Goal: Task Accomplishment & Management: Manage account settings

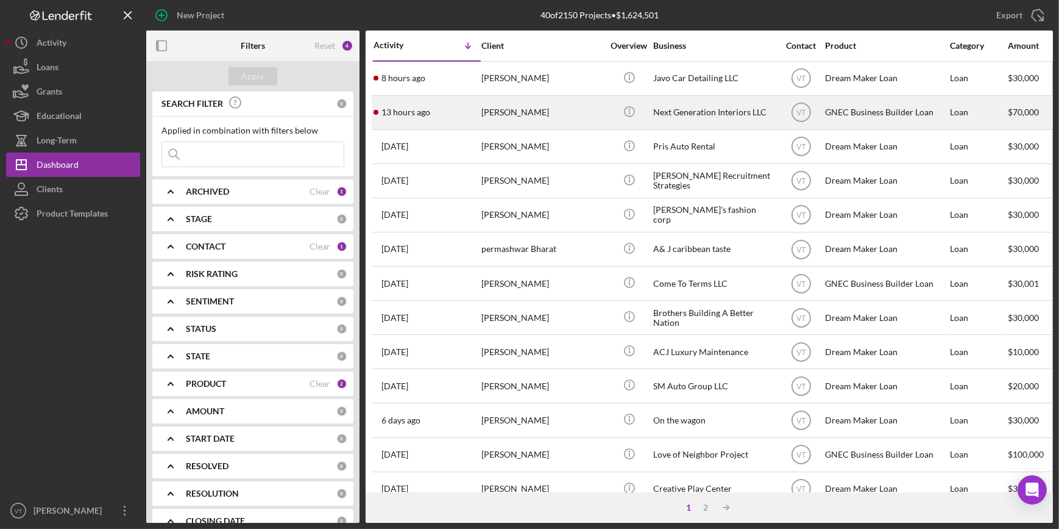
click at [494, 113] on div "[PERSON_NAME]" at bounding box center [543, 112] width 122 height 32
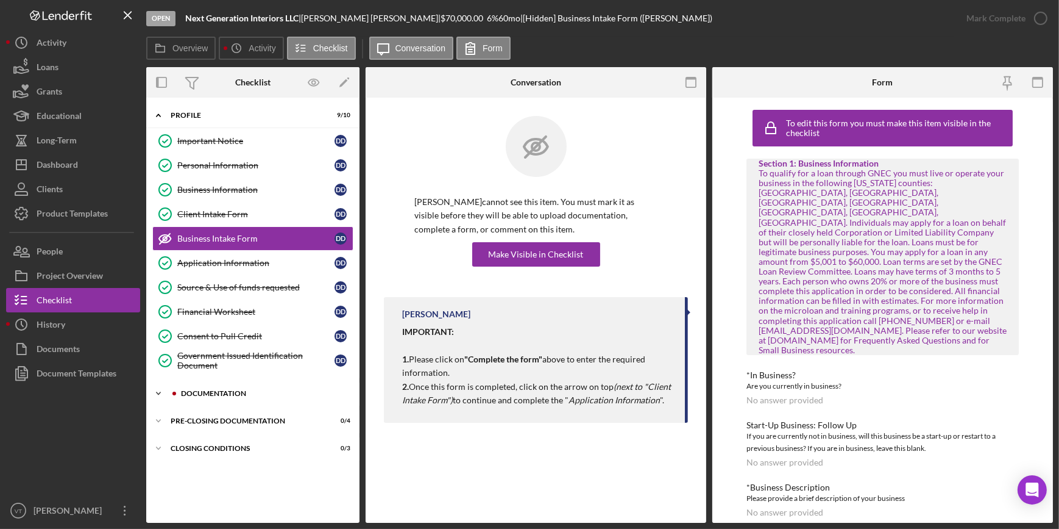
click at [157, 387] on icon "Icon/Expander" at bounding box center [158, 393] width 24 height 24
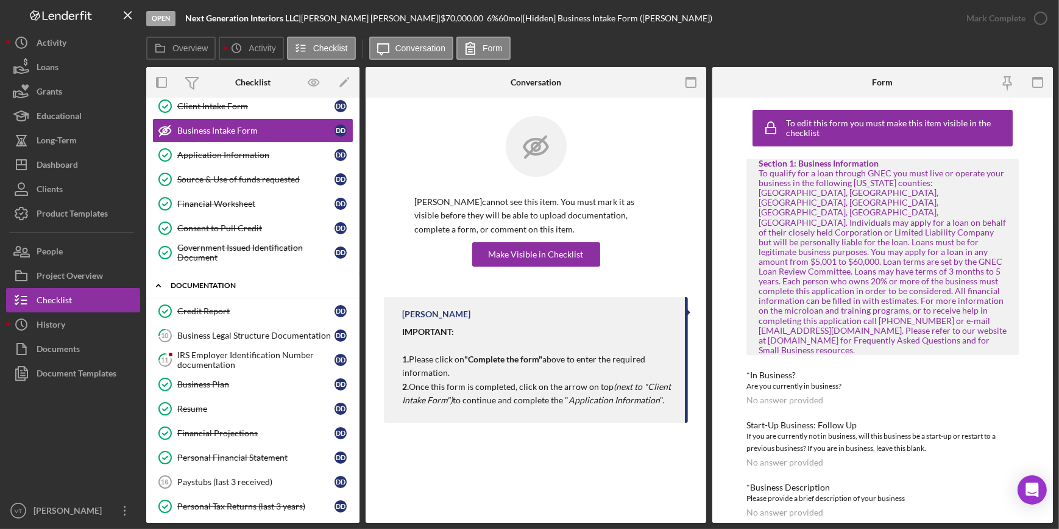
scroll to position [110, 0]
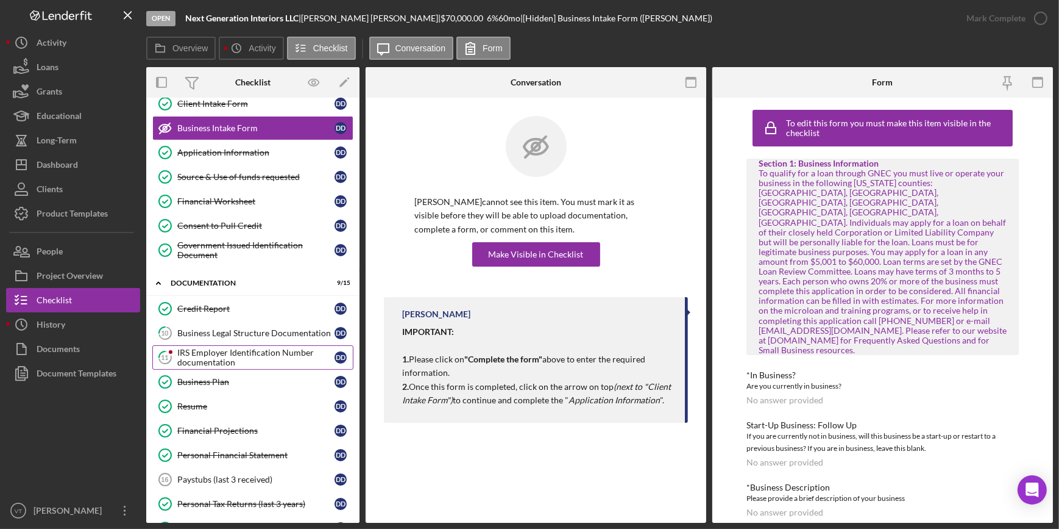
click at [233, 352] on div "IRS Employer Identification Number documentation" at bounding box center [255, 357] width 157 height 20
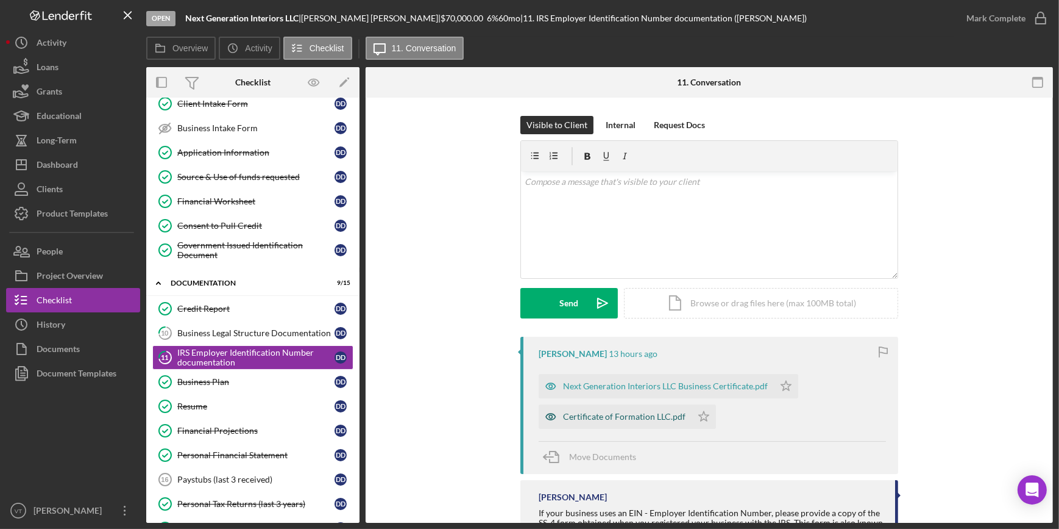
click at [616, 413] on div "Certificate of Formation LLC.pdf" at bounding box center [624, 416] width 123 height 10
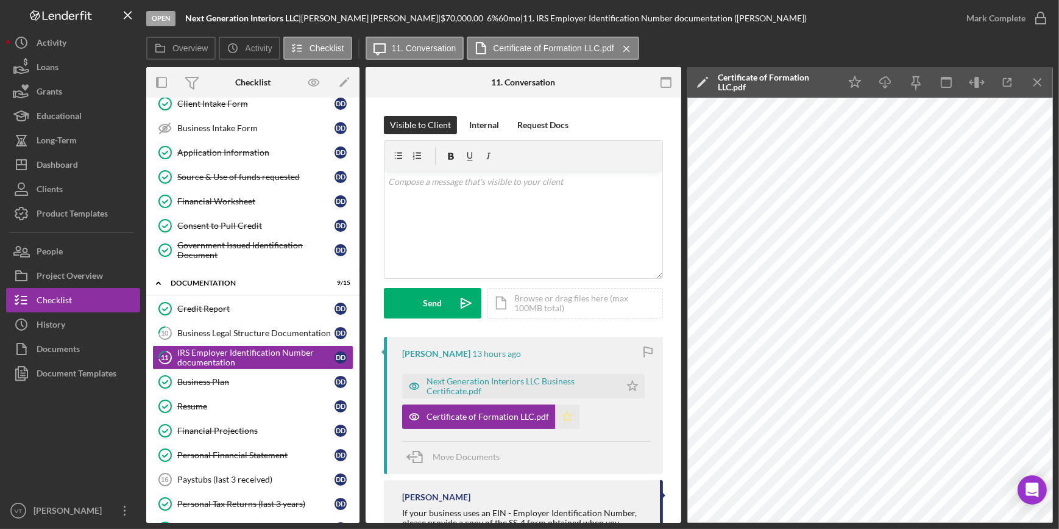
click at [564, 421] on icon "Icon/Star" at bounding box center [567, 416] width 24 height 24
click at [572, 374] on div "Next Generation Interiors LLC Business Certificate.pdf" at bounding box center [511, 386] width 218 height 24
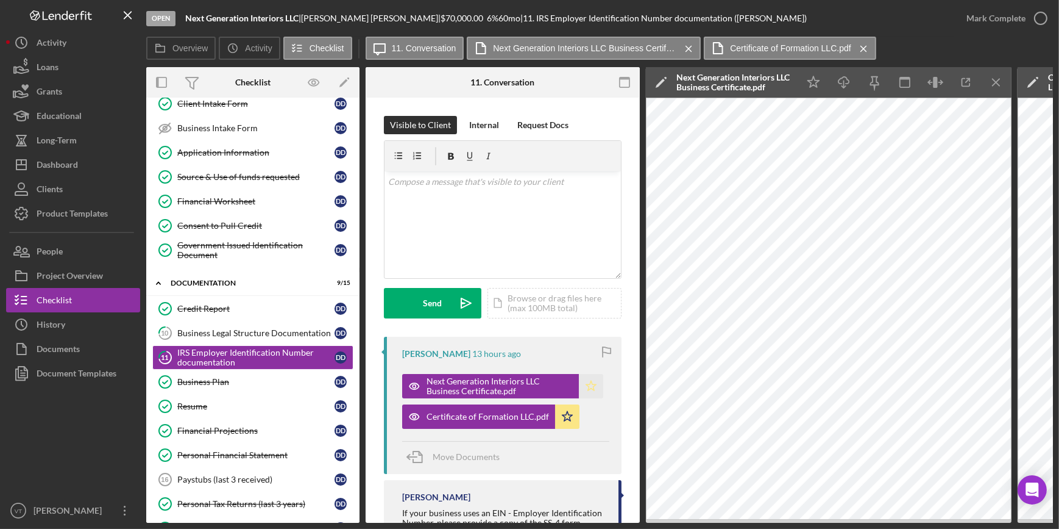
click at [589, 384] on icon "Icon/Star" at bounding box center [591, 386] width 24 height 24
click at [987, 24] on div "Mark Complete" at bounding box center [996, 18] width 59 height 24
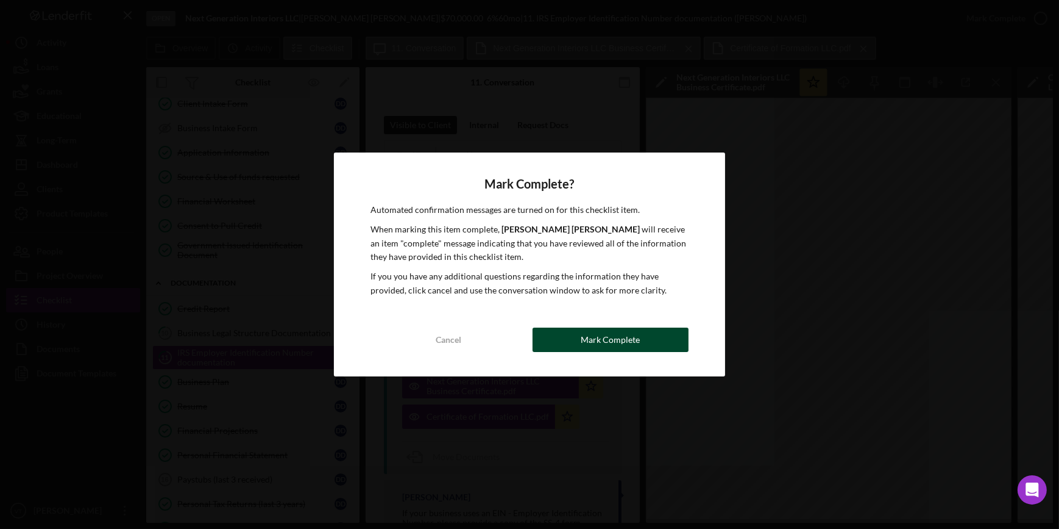
click at [598, 346] on div "Mark Complete" at bounding box center [610, 339] width 59 height 24
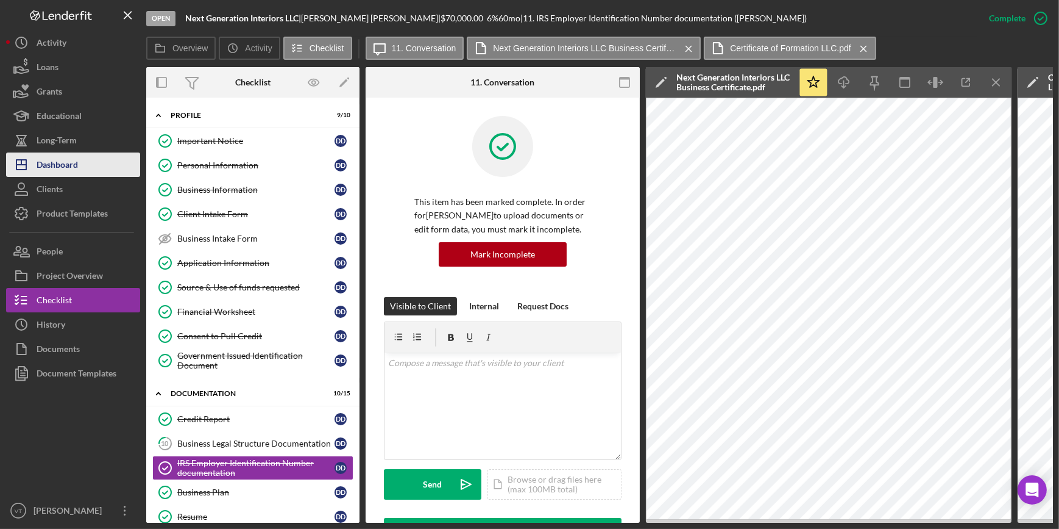
click at [56, 160] on div "Dashboard" at bounding box center [57, 165] width 41 height 27
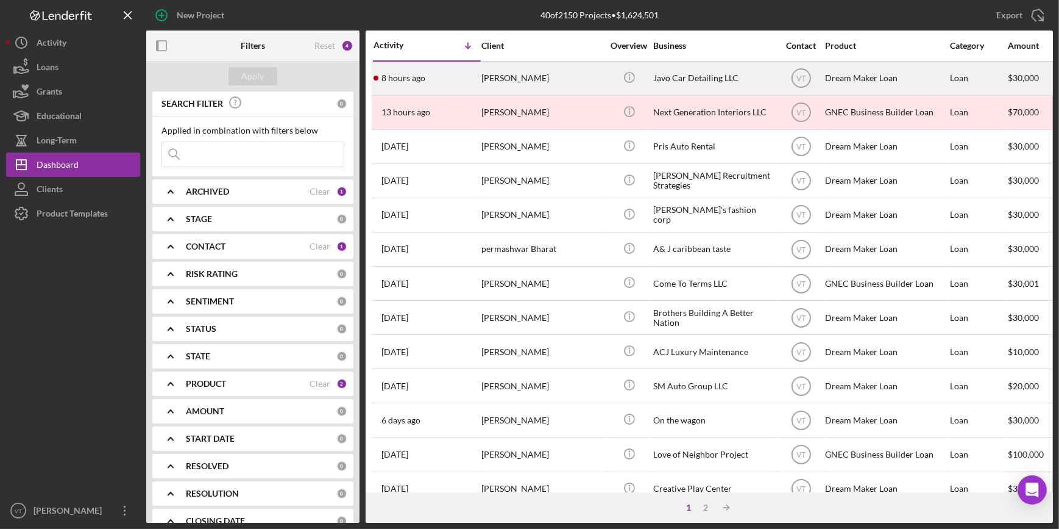
click at [498, 84] on div "[PERSON_NAME]" at bounding box center [543, 78] width 122 height 32
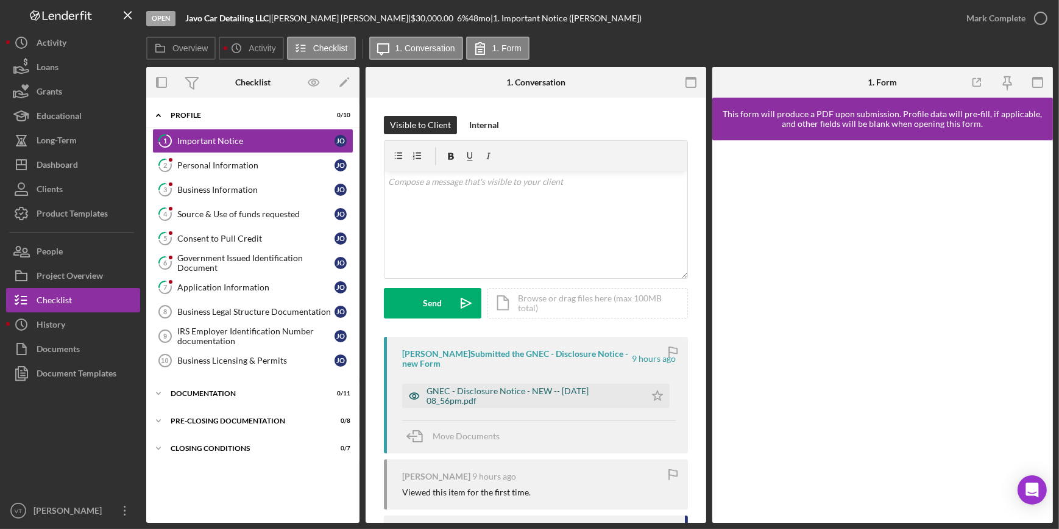
click at [488, 396] on div "GNEC - Disclosure Notice - NEW -- [DATE] 08_56pm.pdf" at bounding box center [533, 396] width 213 height 20
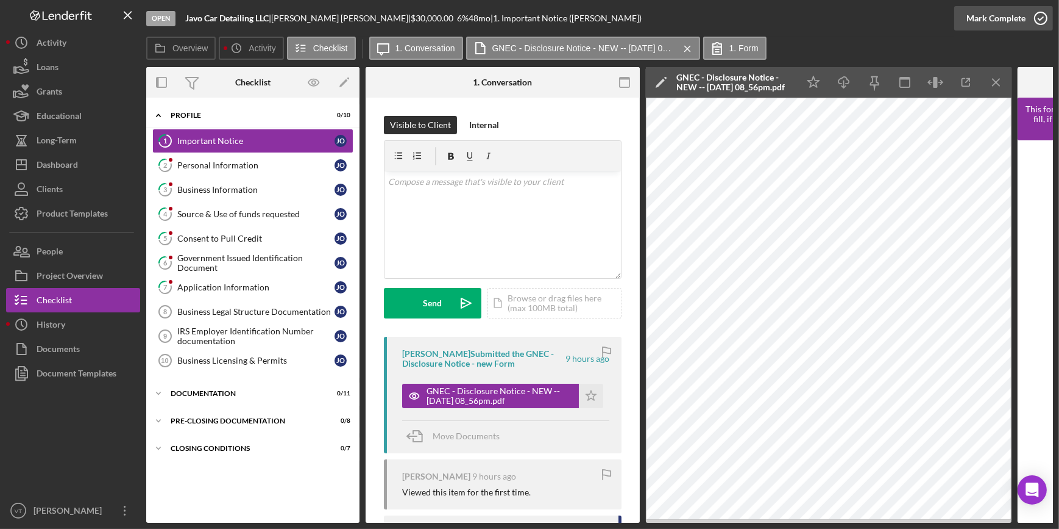
click at [992, 12] on div "Mark Complete" at bounding box center [996, 18] width 59 height 24
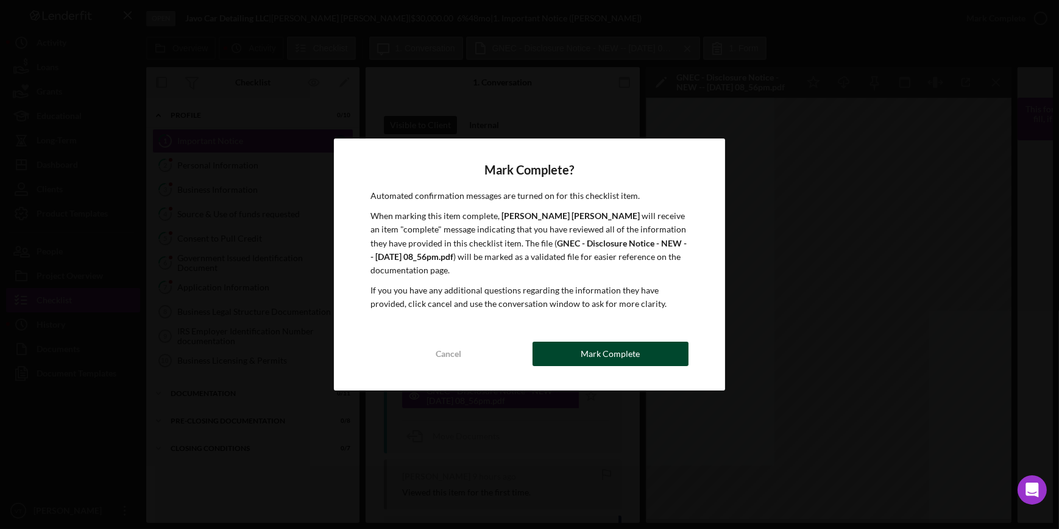
click at [593, 344] on div "Mark Complete" at bounding box center [610, 353] width 59 height 24
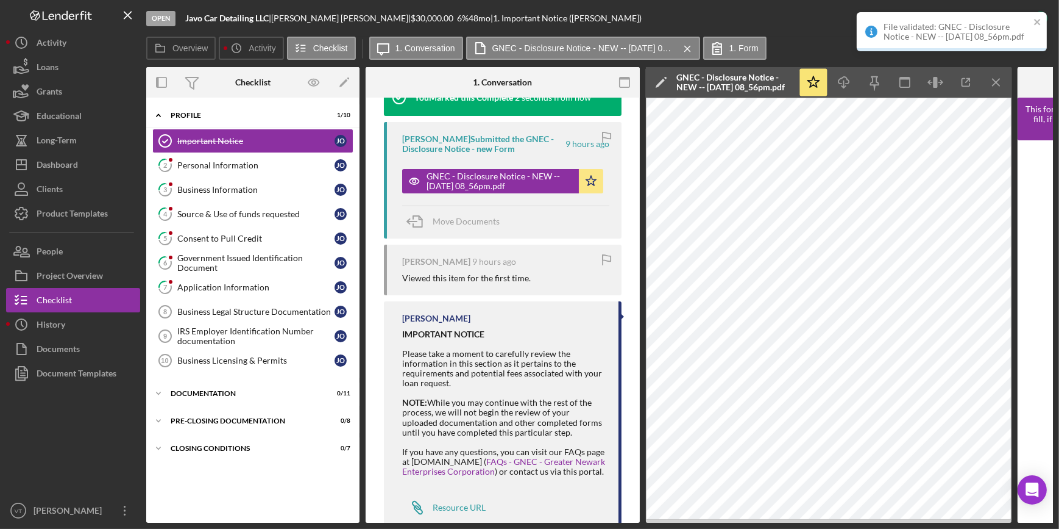
scroll to position [443, 0]
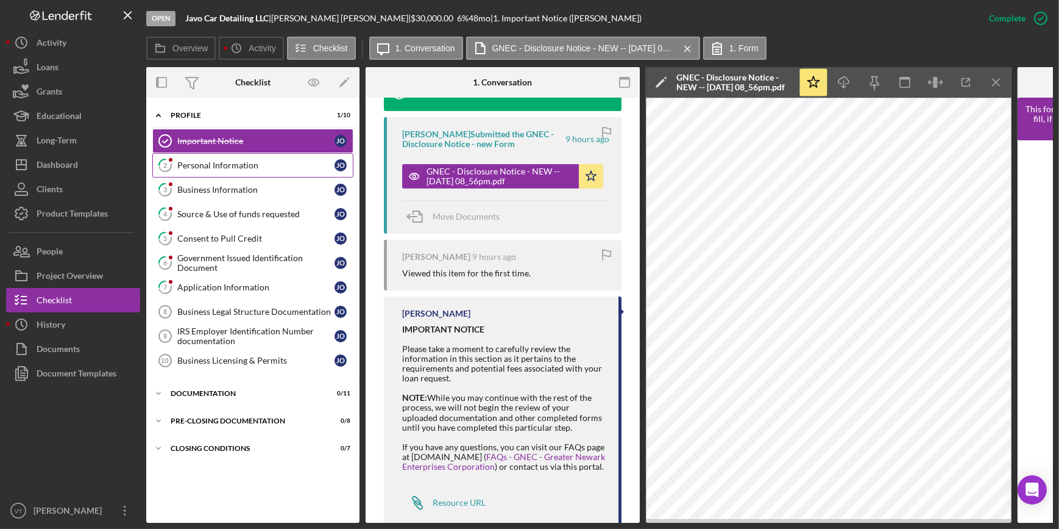
click at [241, 163] on div "Personal Information" at bounding box center [255, 165] width 157 height 10
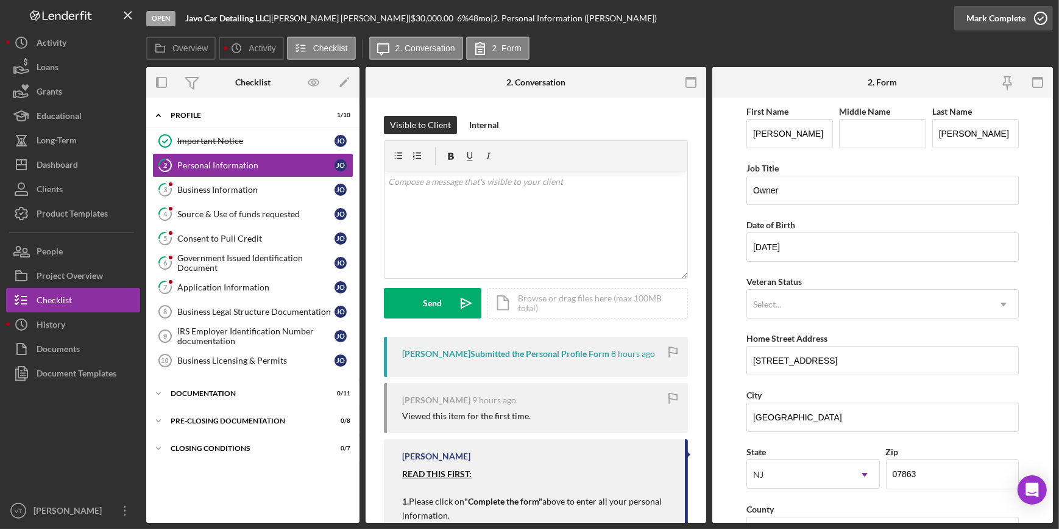
click at [985, 18] on div "Mark Complete" at bounding box center [996, 18] width 59 height 24
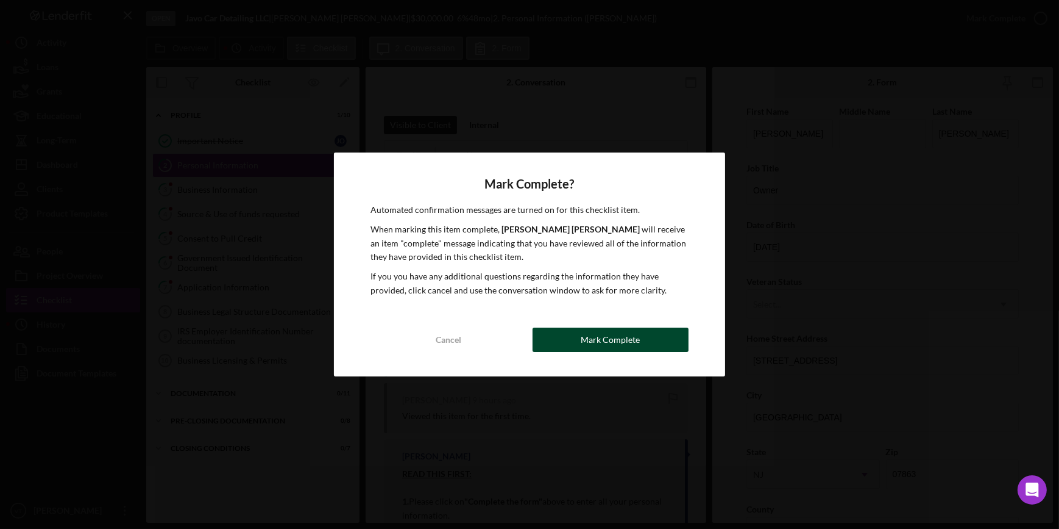
click at [597, 336] on div "Mark Complete" at bounding box center [610, 339] width 59 height 24
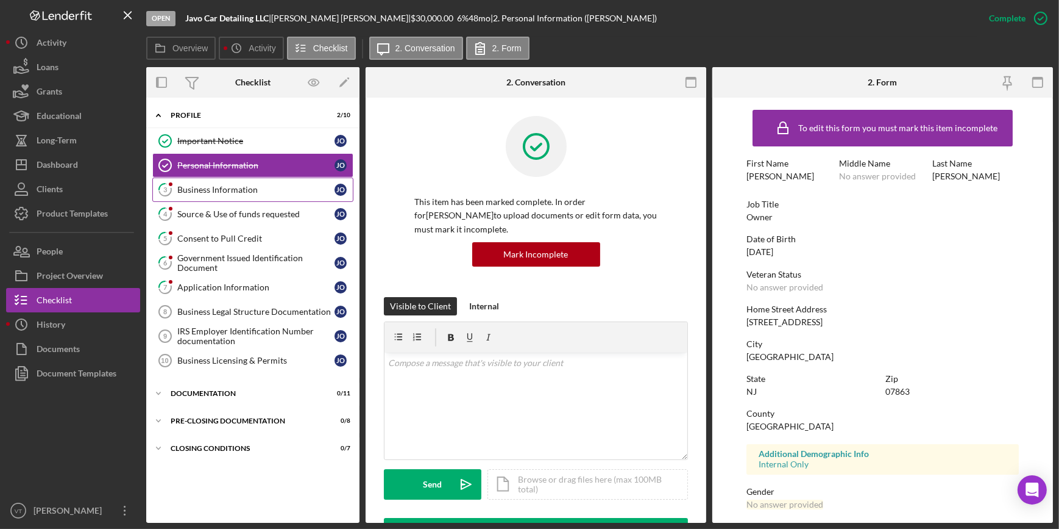
click at [222, 188] on div "Business Information" at bounding box center [255, 190] width 157 height 10
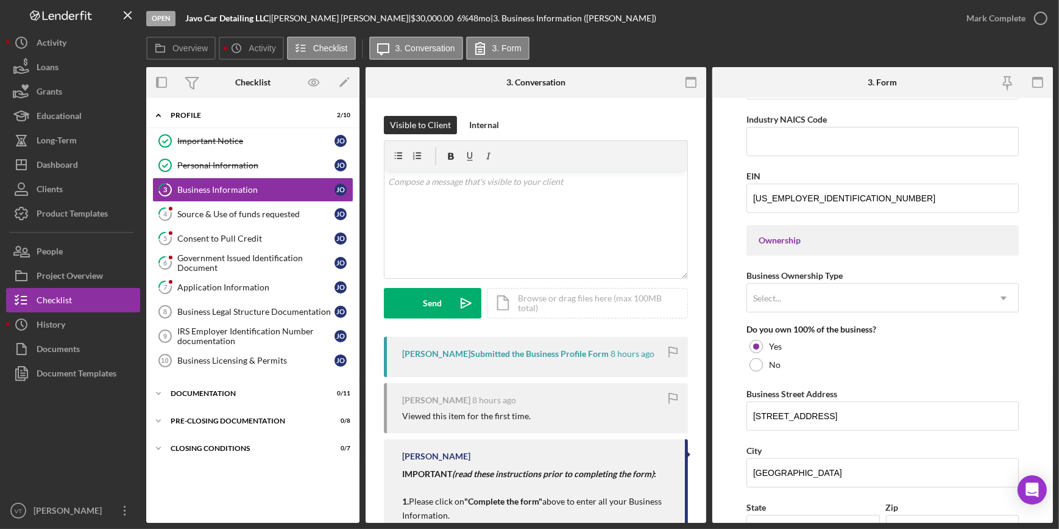
scroll to position [554, 0]
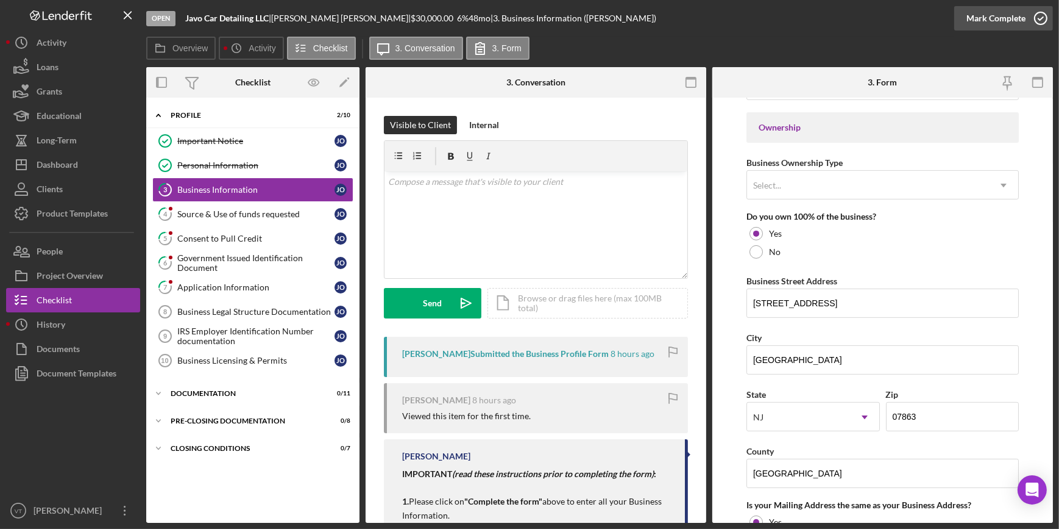
click at [992, 11] on div "Mark Complete" at bounding box center [996, 18] width 59 height 24
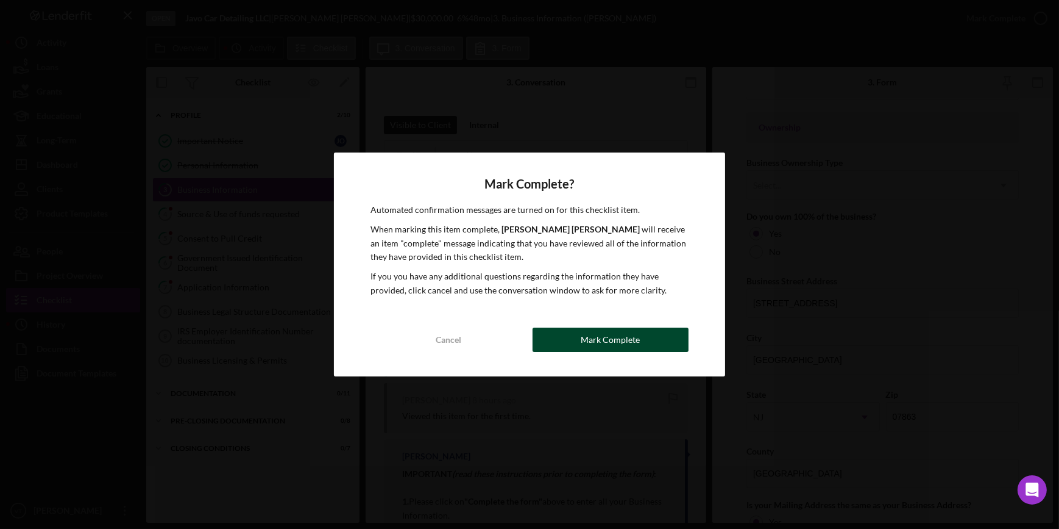
click at [563, 336] on button "Mark Complete" at bounding box center [611, 339] width 156 height 24
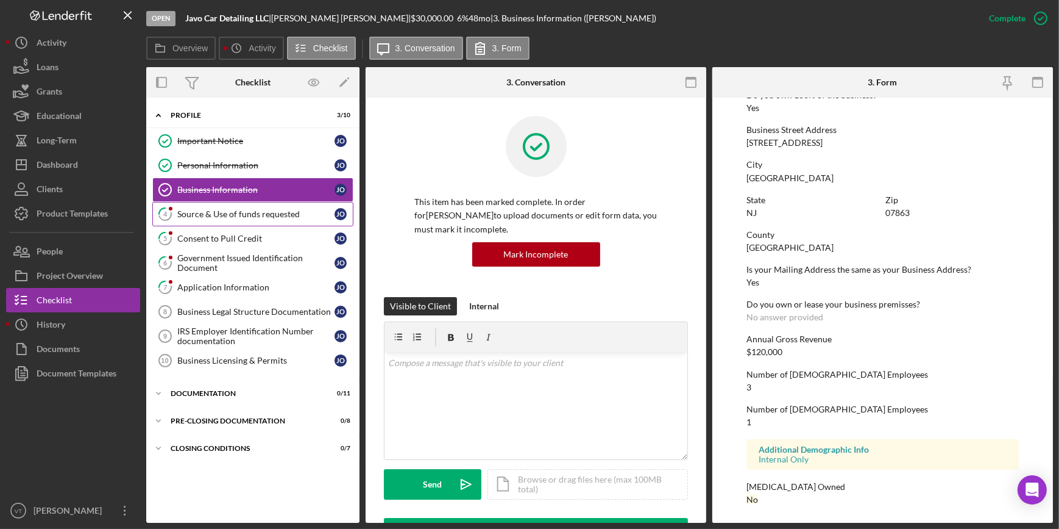
scroll to position [396, 0]
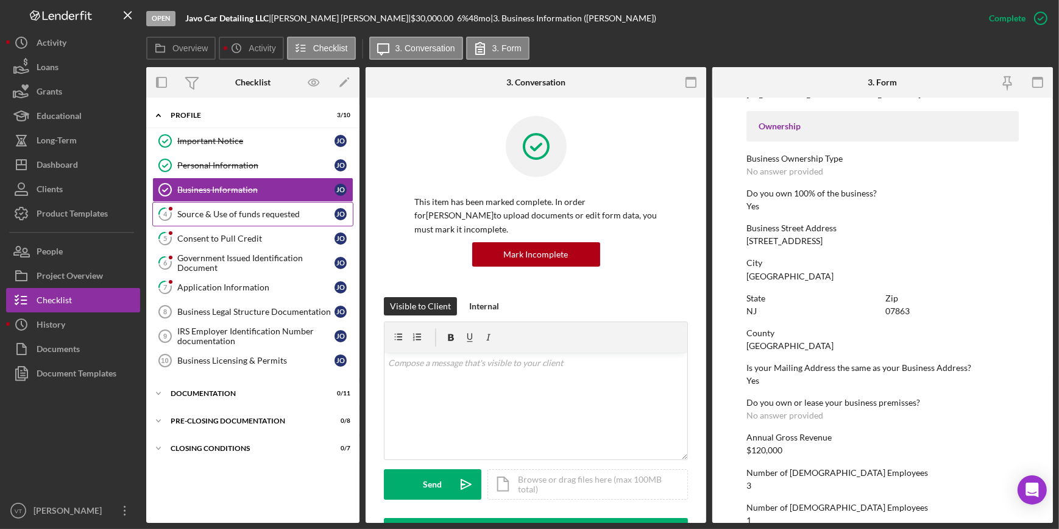
click at [274, 218] on div "Source & Use of funds requested" at bounding box center [255, 214] width 157 height 10
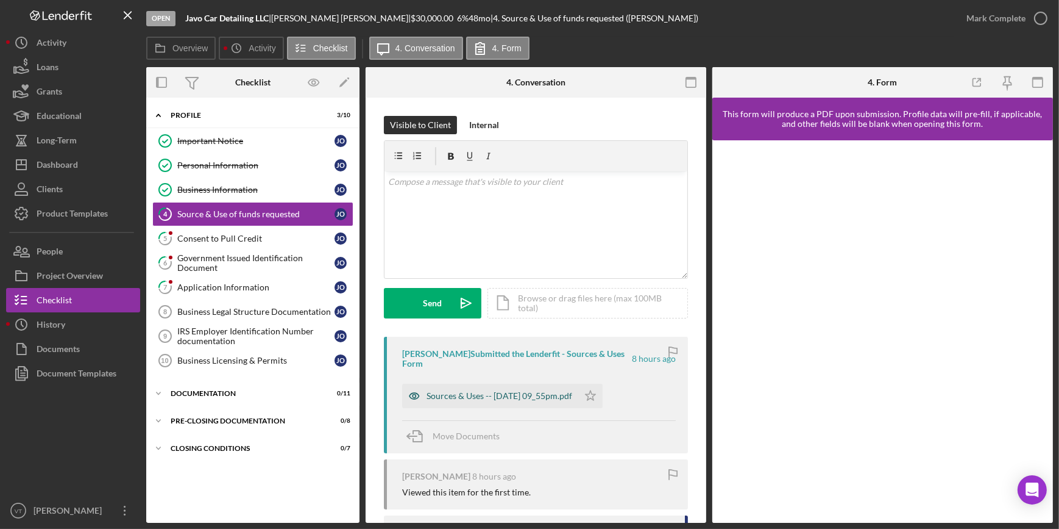
click at [521, 397] on div "Sources & Uses -- [DATE] 09_55pm.pdf" at bounding box center [500, 396] width 146 height 10
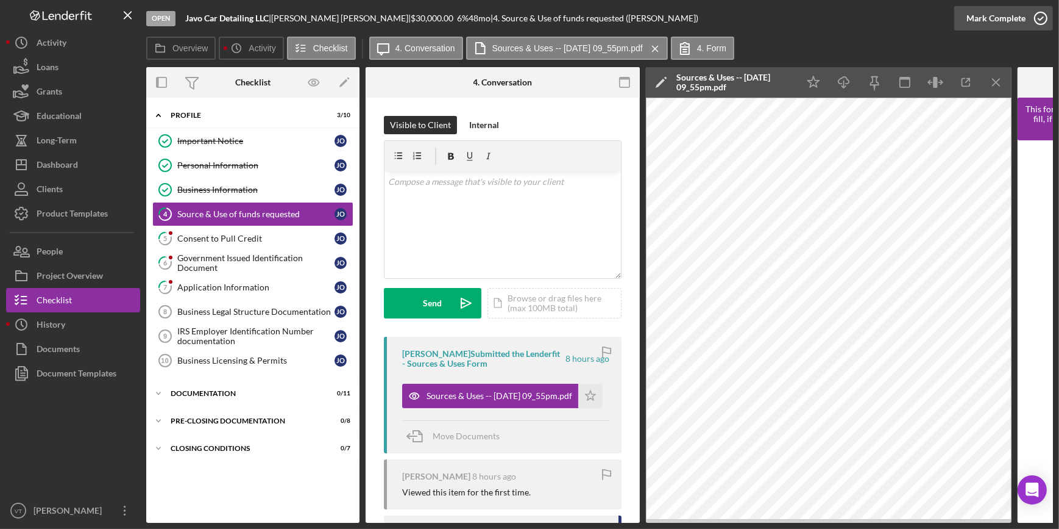
click at [1016, 24] on div "Mark Complete" at bounding box center [996, 18] width 59 height 24
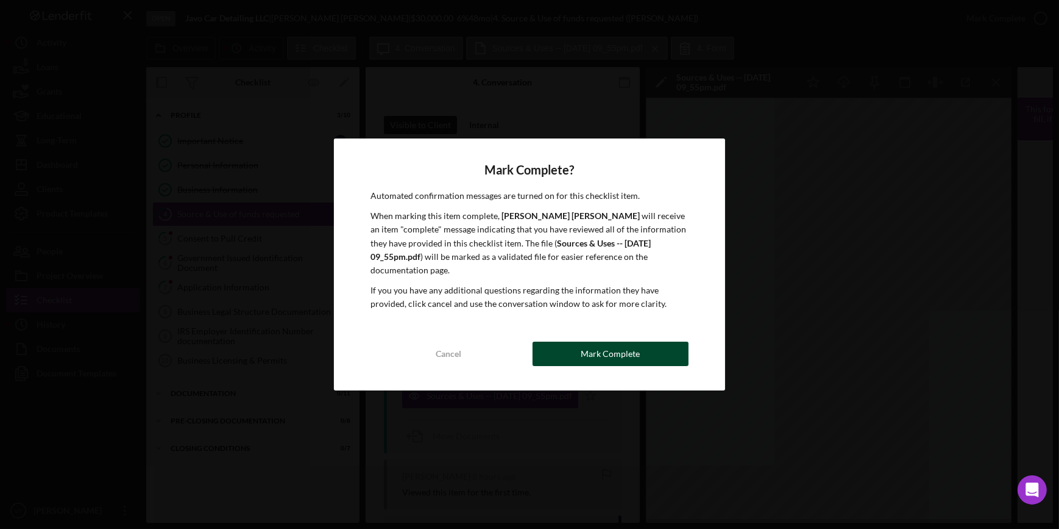
click at [569, 351] on button "Mark Complete" at bounding box center [611, 353] width 156 height 24
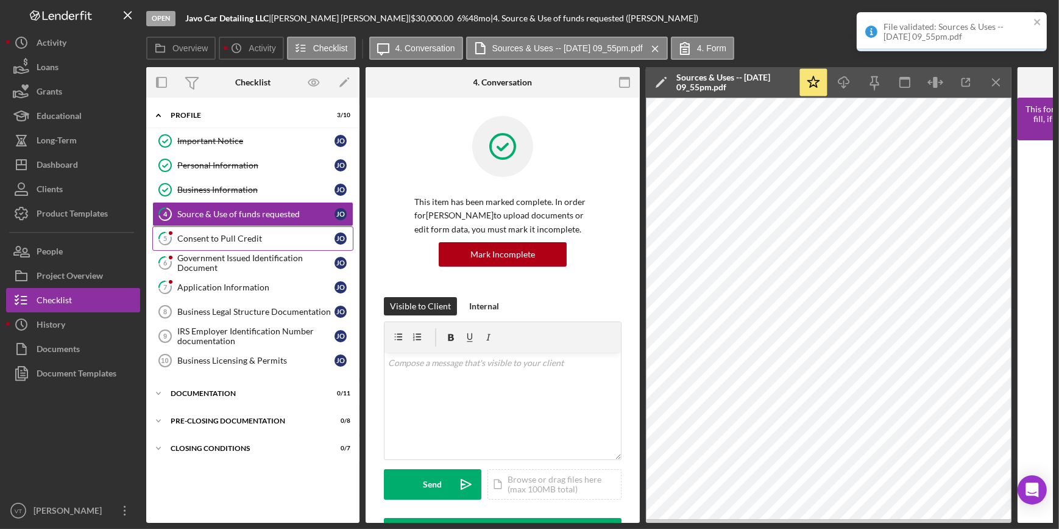
click at [269, 236] on div "Consent to Pull Credit" at bounding box center [255, 238] width 157 height 10
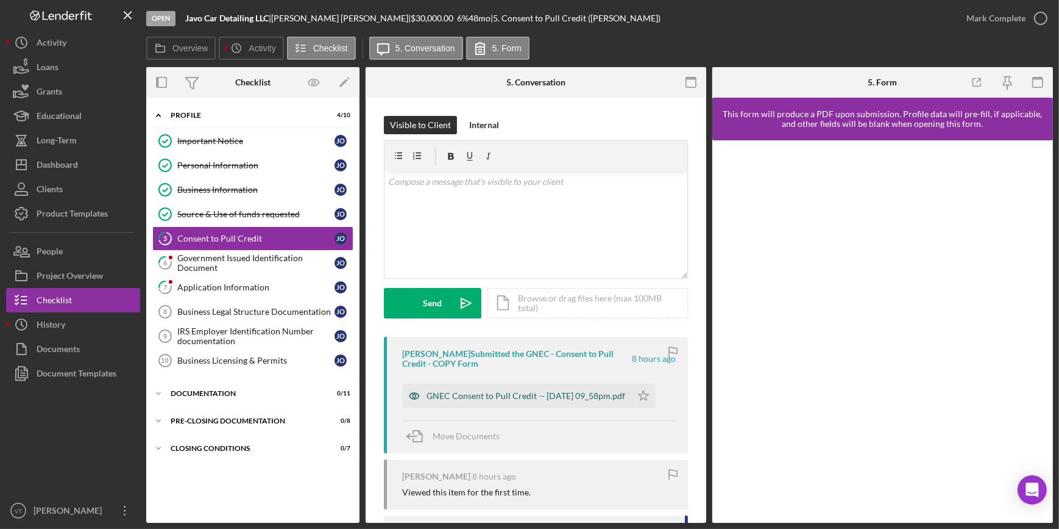
click at [513, 401] on div "GNEC Consent to Pull Credit -- [DATE] 09_58pm.pdf" at bounding box center [526, 396] width 199 height 10
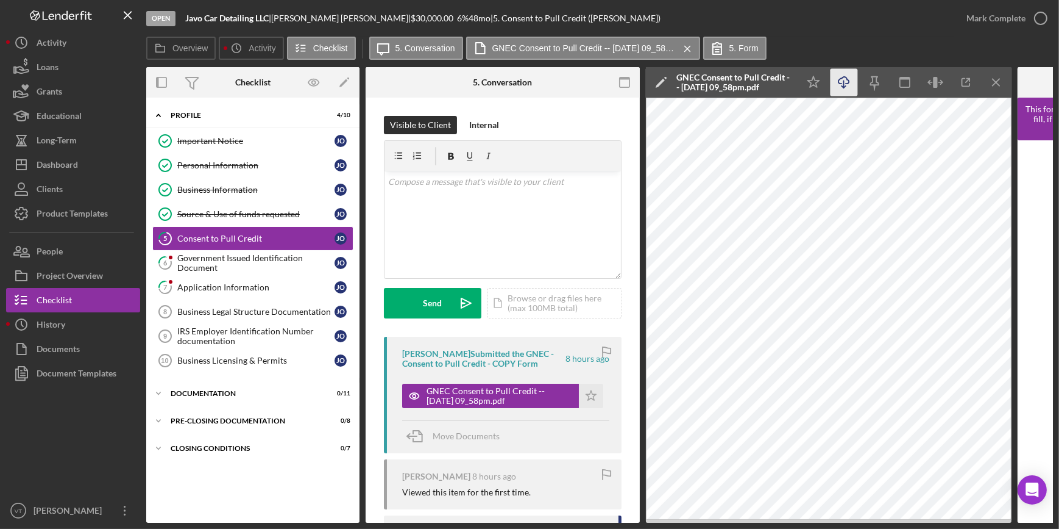
click at [844, 77] on icon "Icon/Download" at bounding box center [844, 82] width 27 height 27
click at [999, 16] on div "Mark Complete" at bounding box center [996, 18] width 59 height 24
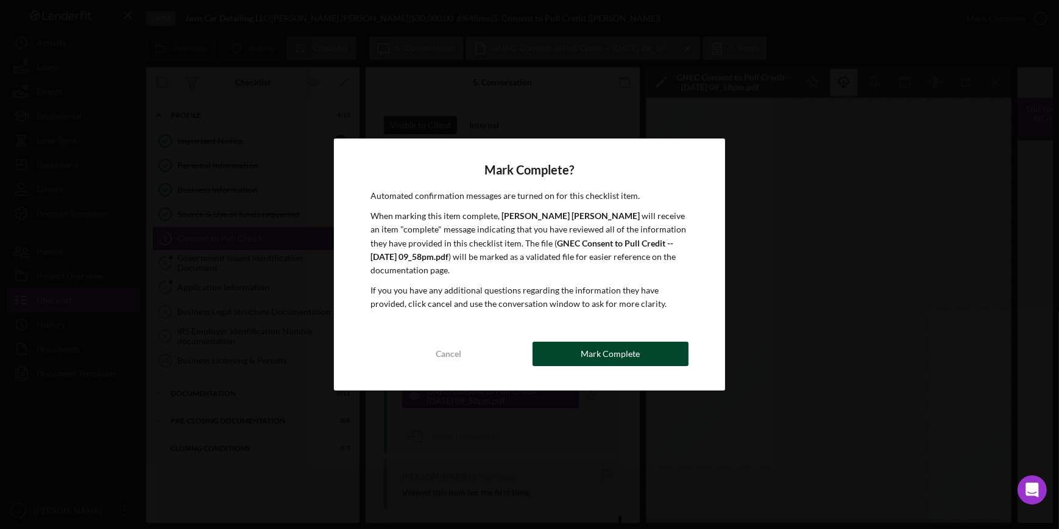
click at [642, 361] on button "Mark Complete" at bounding box center [611, 353] width 156 height 24
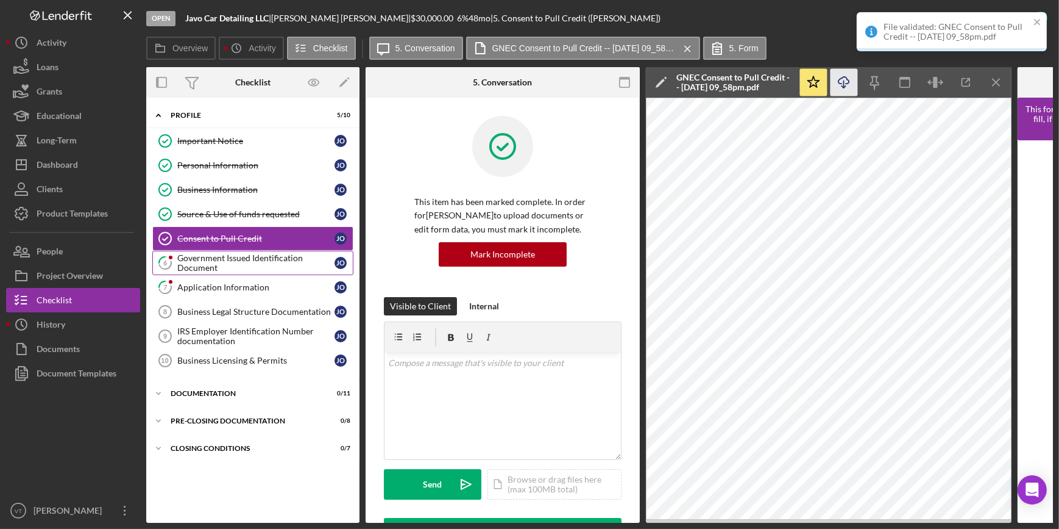
click at [280, 260] on div "Government Issued Identification Document" at bounding box center [255, 263] width 157 height 20
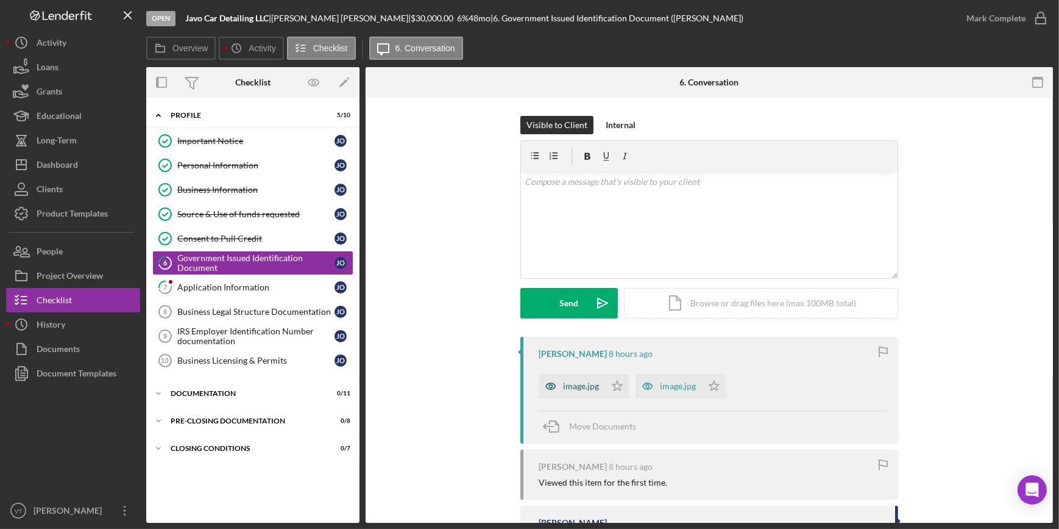
click at [571, 379] on div "image.jpg" at bounding box center [572, 386] width 66 height 24
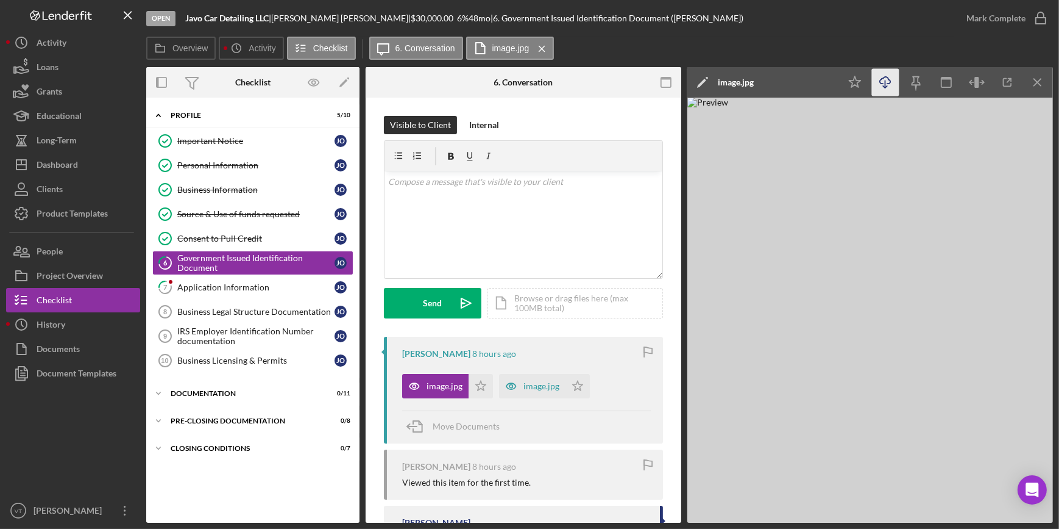
click at [885, 82] on icon "Icon/Download" at bounding box center [885, 82] width 27 height 27
click at [977, 15] on div "Mark Complete" at bounding box center [996, 18] width 59 height 24
click at [475, 391] on icon "Icon/Star" at bounding box center [481, 386] width 24 height 24
click at [976, 15] on div "Mark Complete" at bounding box center [996, 18] width 59 height 24
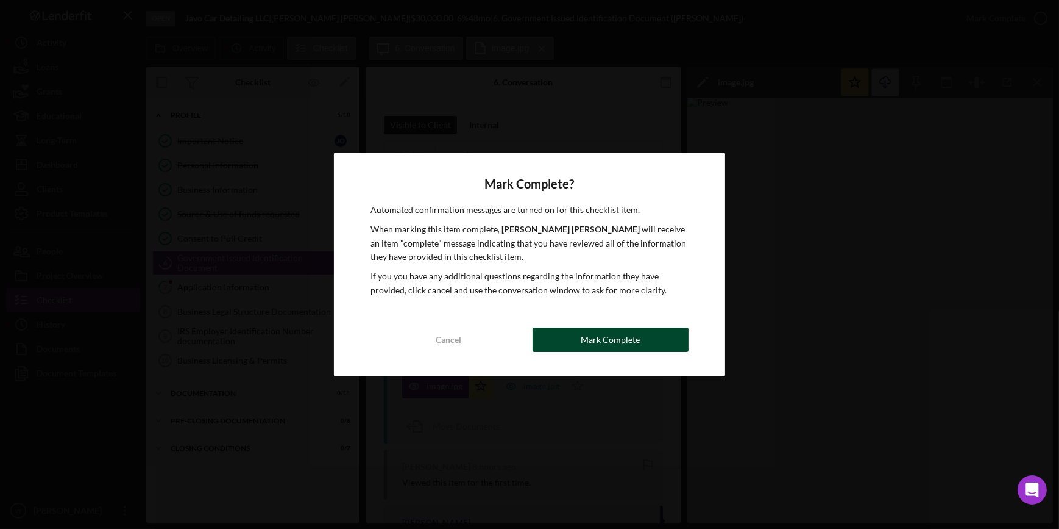
click at [599, 340] on div "Mark Complete" at bounding box center [610, 339] width 59 height 24
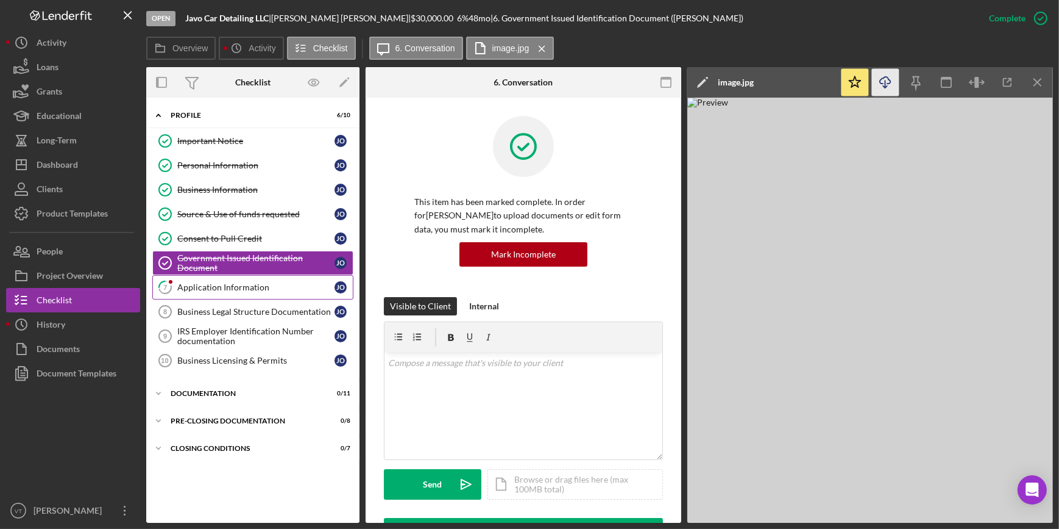
click at [219, 282] on div "Application Information" at bounding box center [255, 287] width 157 height 10
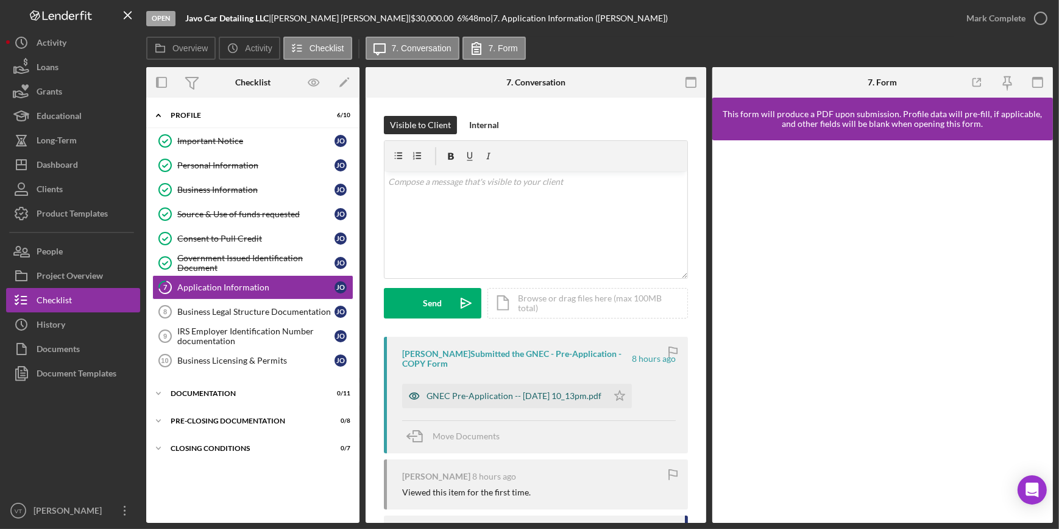
click at [518, 396] on div "GNEC Pre-Application -- [DATE] 10_13pm.pdf" at bounding box center [514, 396] width 175 height 10
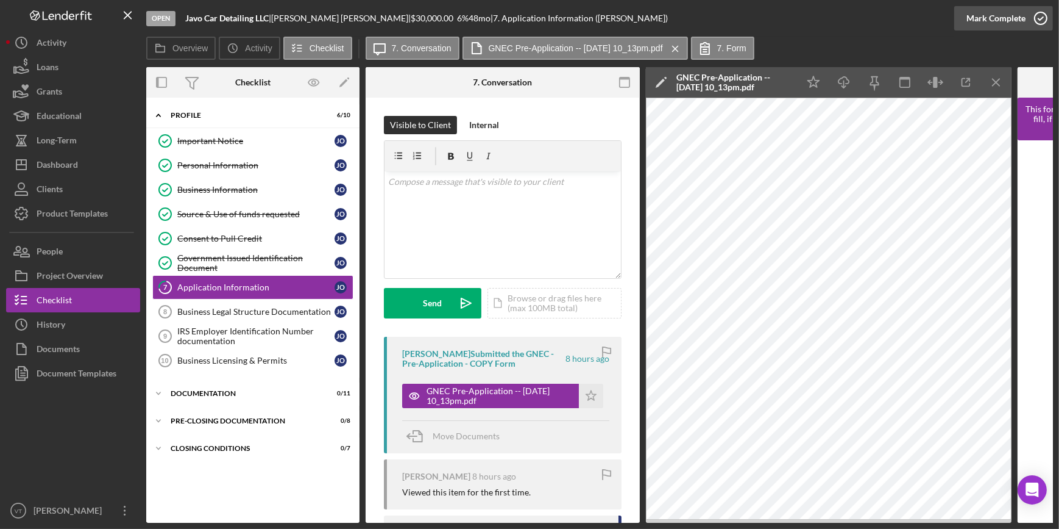
click at [1029, 20] on icon "button" at bounding box center [1041, 18] width 30 height 30
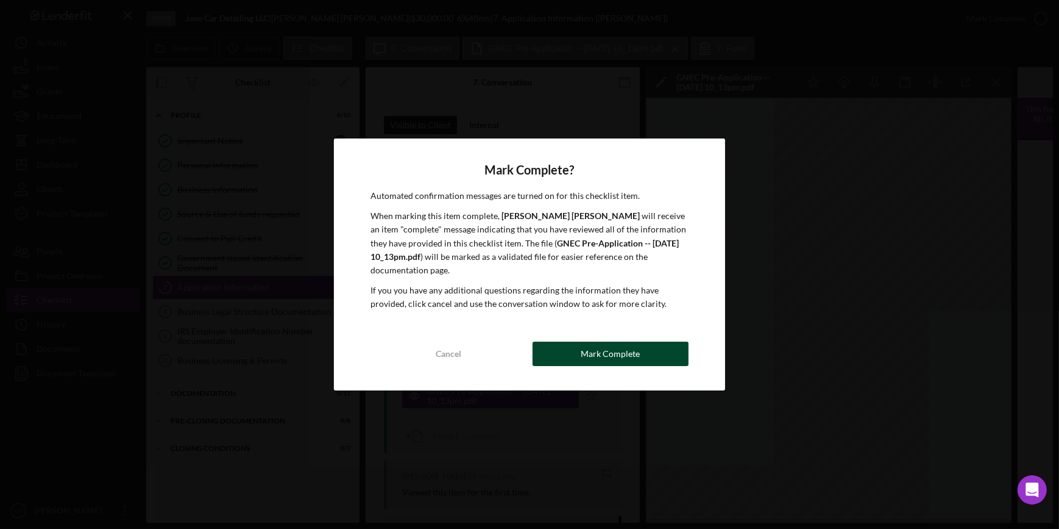
click at [585, 344] on div "Mark Complete" at bounding box center [610, 353] width 59 height 24
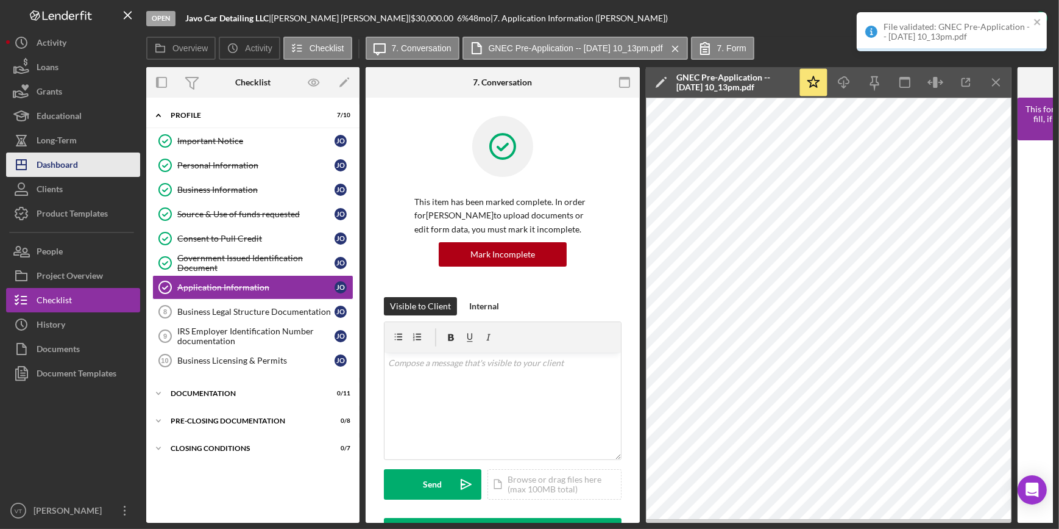
click at [79, 166] on button "Icon/Dashboard Dashboard" at bounding box center [73, 164] width 134 height 24
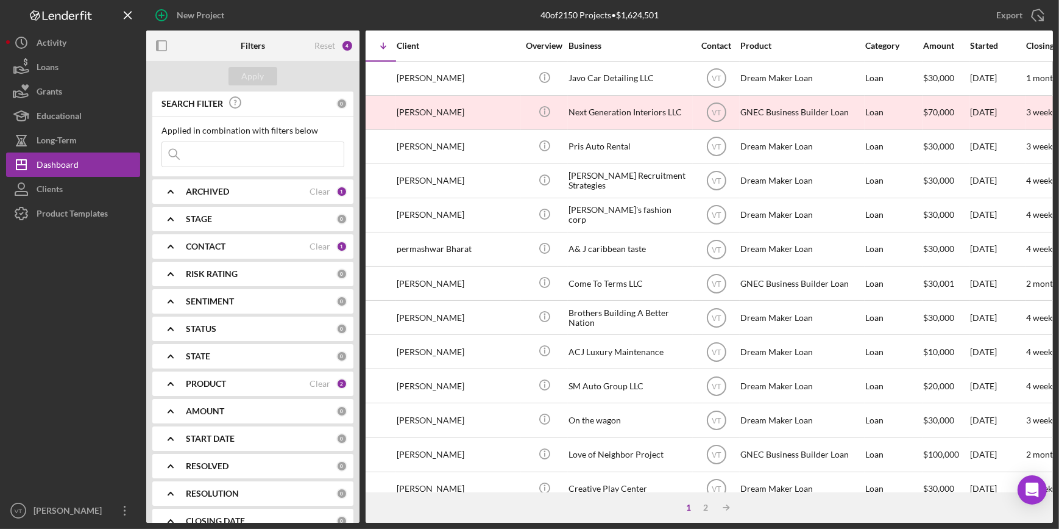
scroll to position [0, 87]
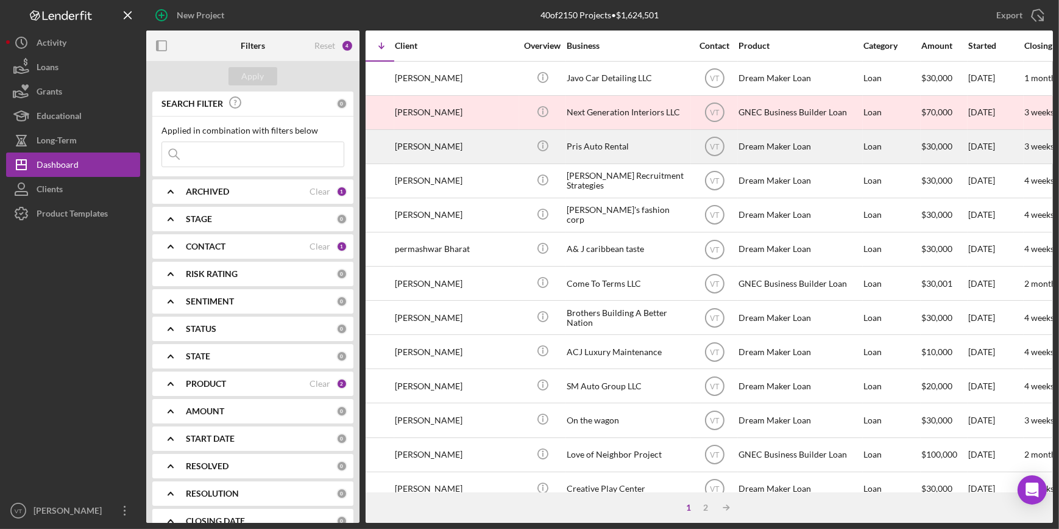
click at [445, 154] on div "[PERSON_NAME]" at bounding box center [456, 146] width 122 height 32
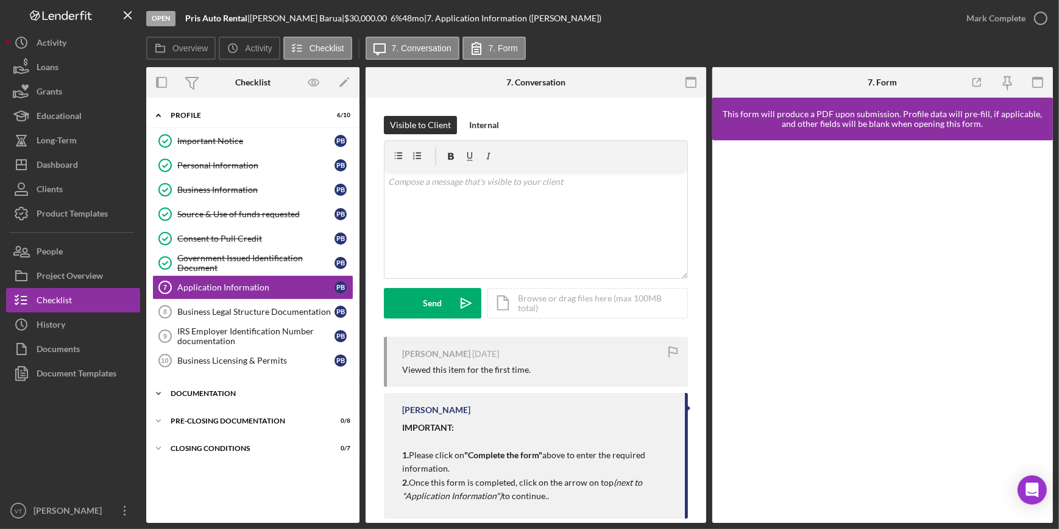
click at [166, 390] on icon "Icon/Expander" at bounding box center [158, 393] width 24 height 24
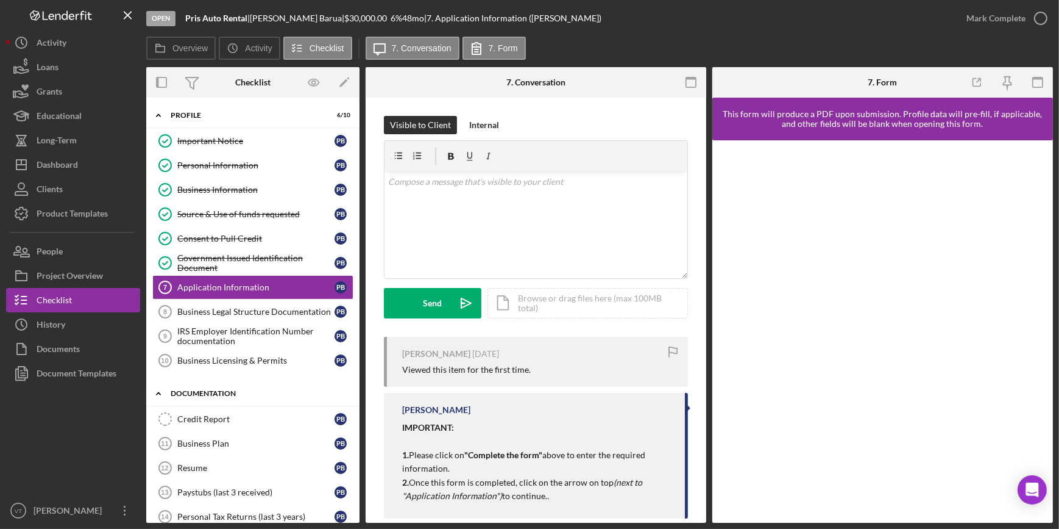
scroll to position [110, 0]
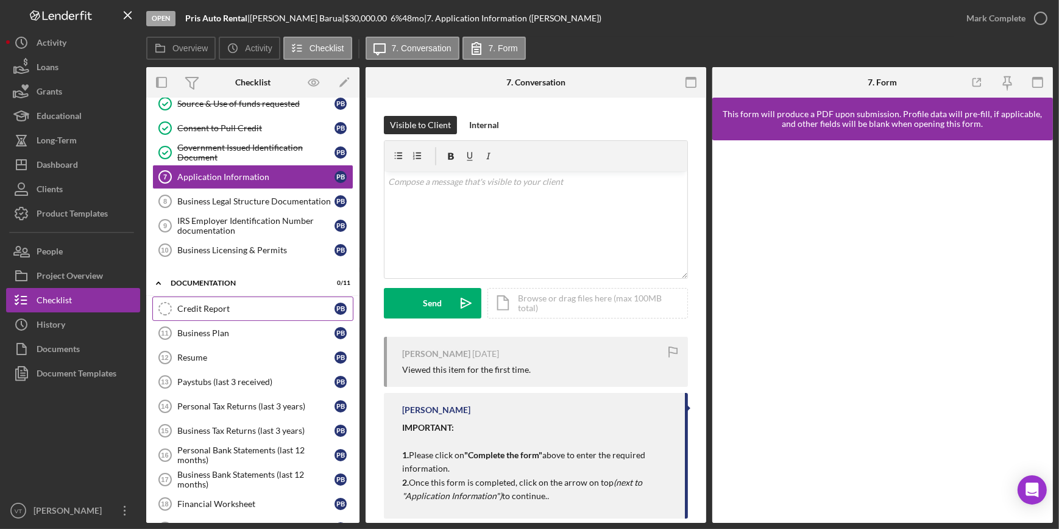
click at [213, 304] on div "Credit Report" at bounding box center [255, 309] width 157 height 10
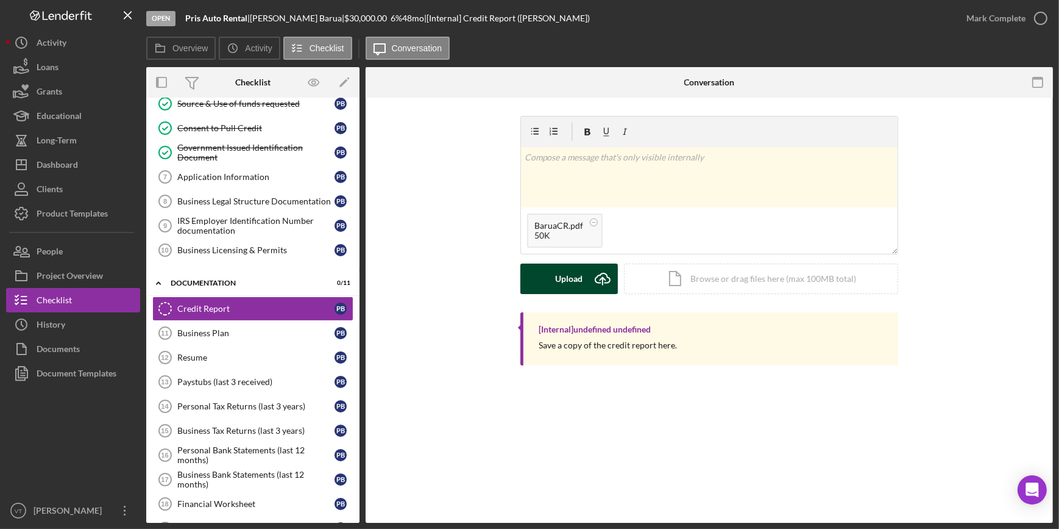
click at [561, 271] on div "Upload" at bounding box center [569, 278] width 27 height 30
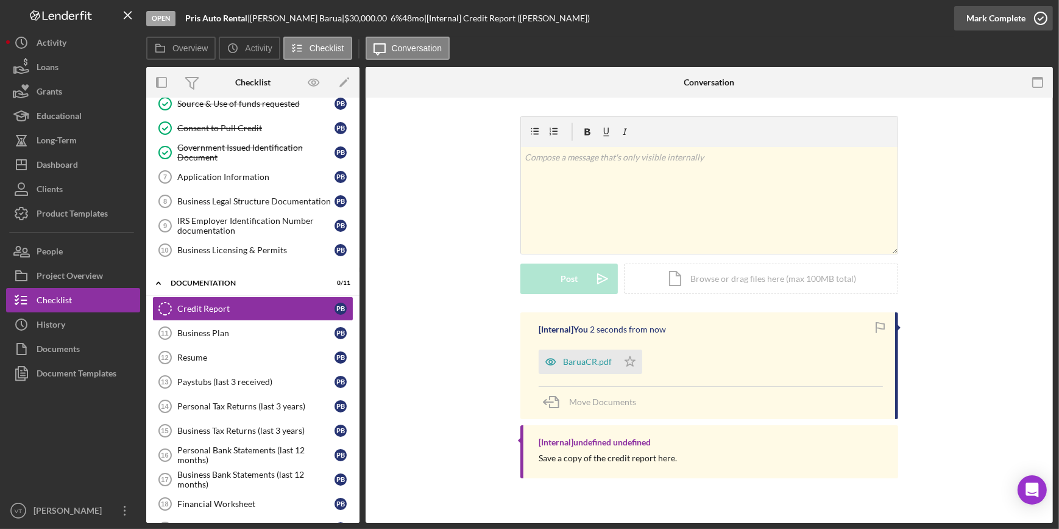
click at [970, 19] on div "Mark Complete" at bounding box center [996, 18] width 59 height 24
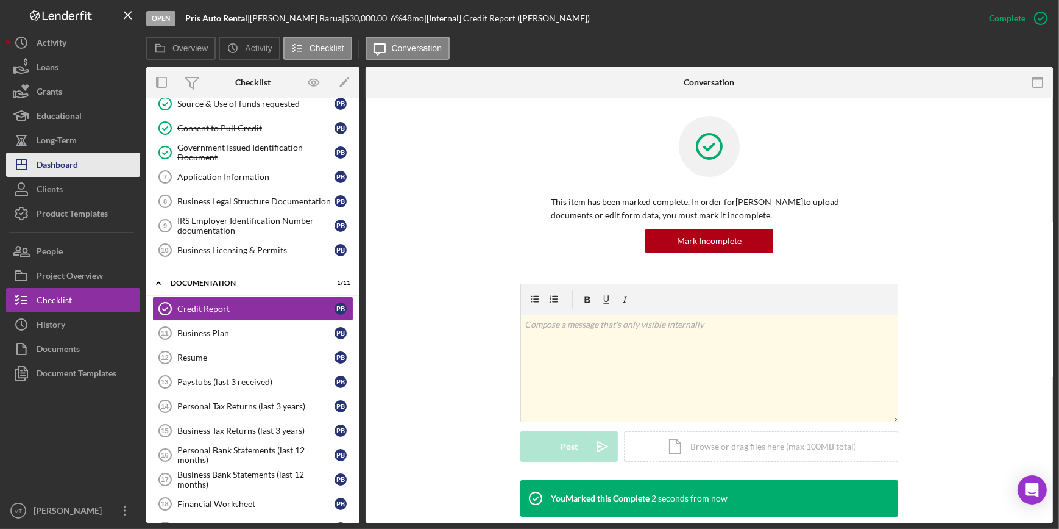
click at [85, 159] on button "Icon/Dashboard Dashboard" at bounding box center [73, 164] width 134 height 24
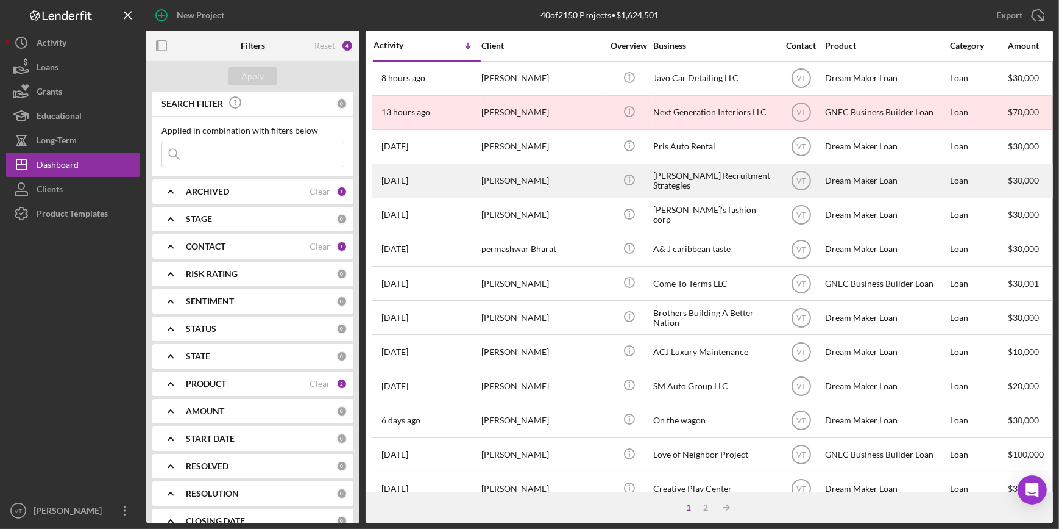
click at [518, 183] on div "[PERSON_NAME]" at bounding box center [543, 181] width 122 height 32
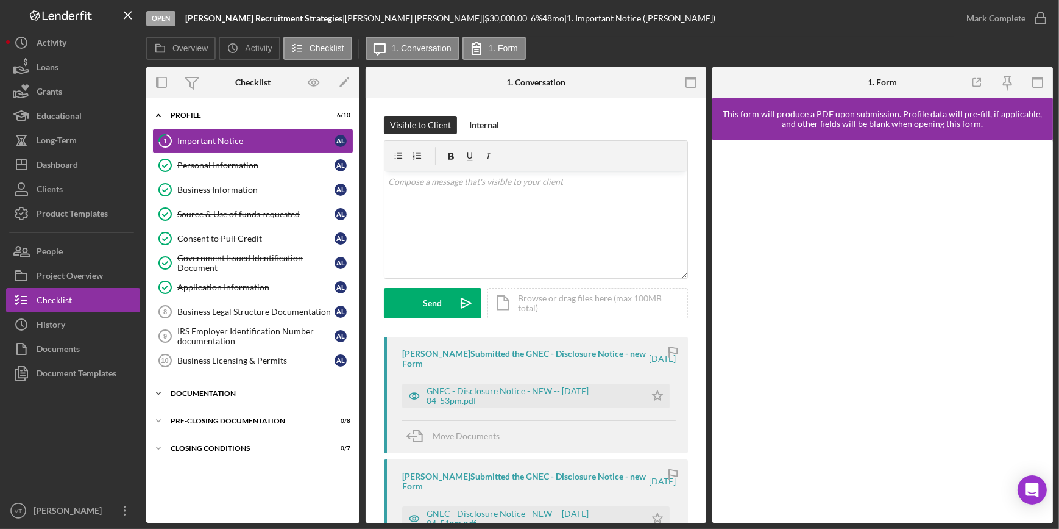
click at [162, 391] on icon "Icon/Expander" at bounding box center [158, 393] width 24 height 24
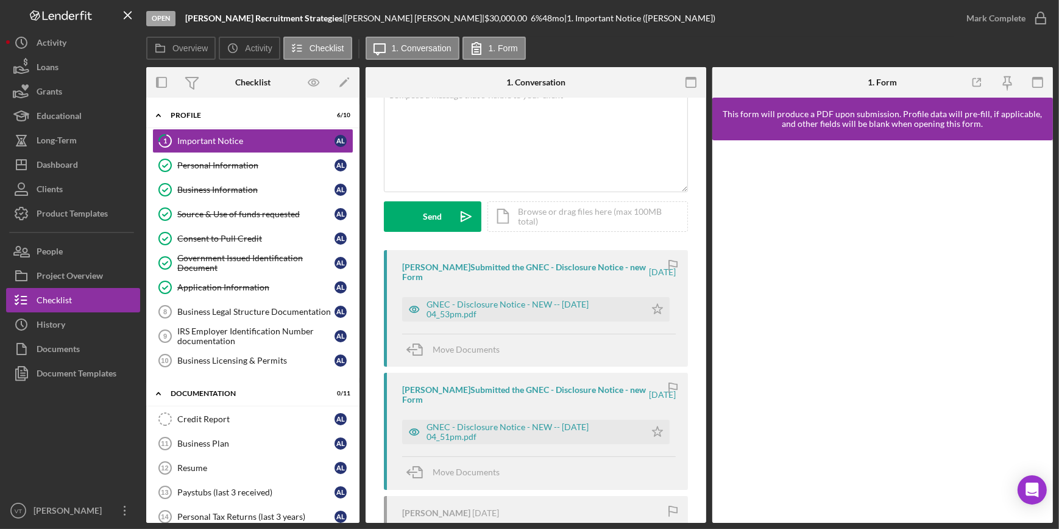
scroll to position [110, 0]
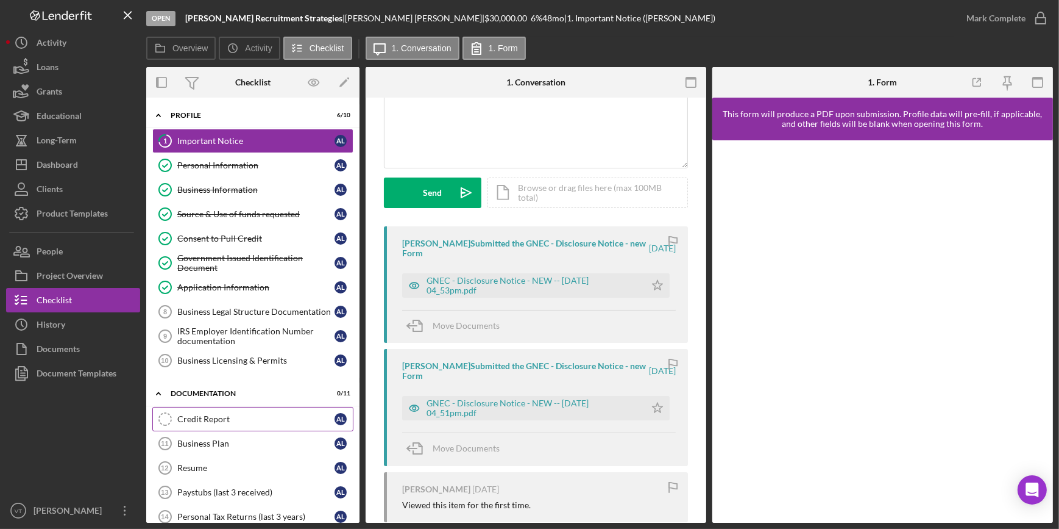
click at [214, 415] on div "Credit Report" at bounding box center [255, 419] width 157 height 10
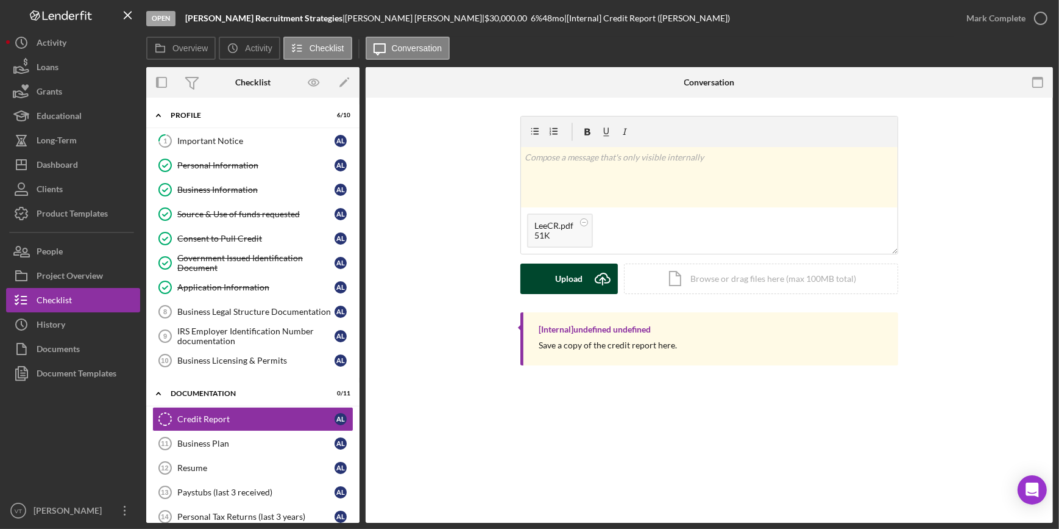
click at [566, 282] on div "Upload" at bounding box center [569, 278] width 27 height 30
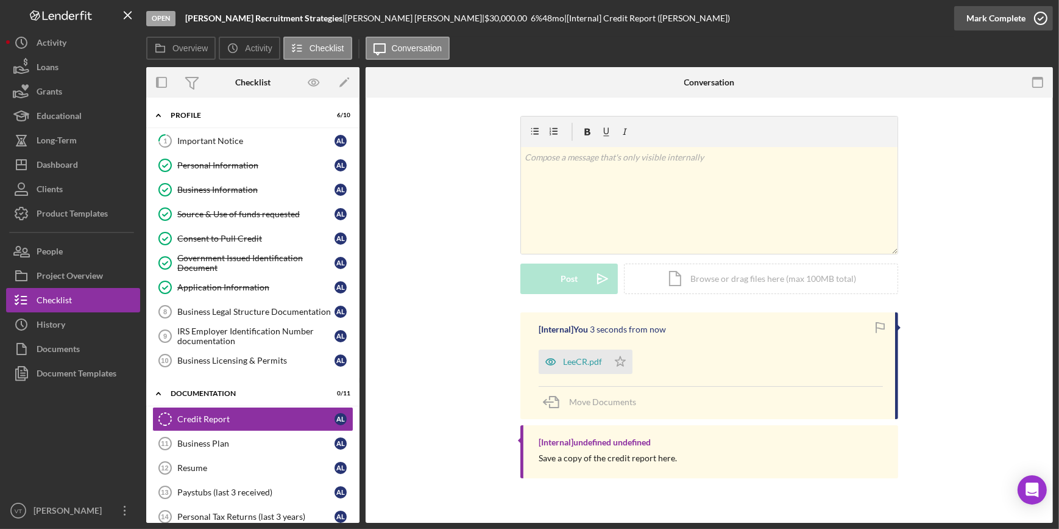
click at [985, 25] on div "Mark Complete" at bounding box center [996, 18] width 59 height 24
